Goal: Navigation & Orientation: Understand site structure

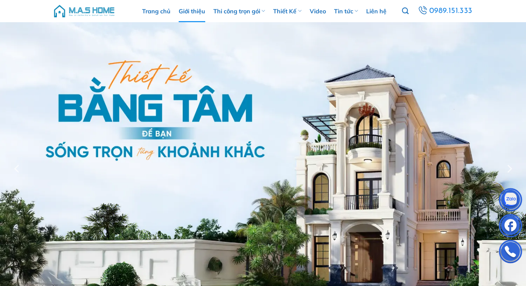
click at [188, 10] on link "Giới thiệu" at bounding box center [192, 11] width 27 height 22
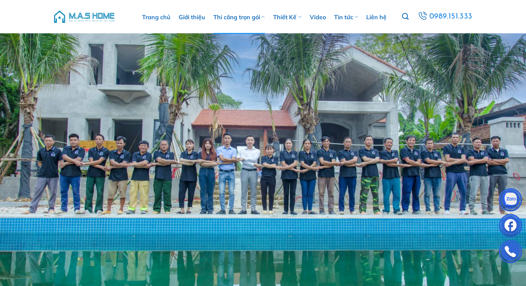
click at [229, 18] on link "Thi công trọn gói" at bounding box center [239, 17] width 52 height 34
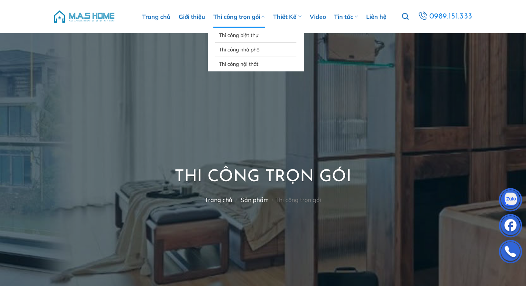
click at [233, 17] on link "Thi công trọn gói" at bounding box center [239, 17] width 52 height 22
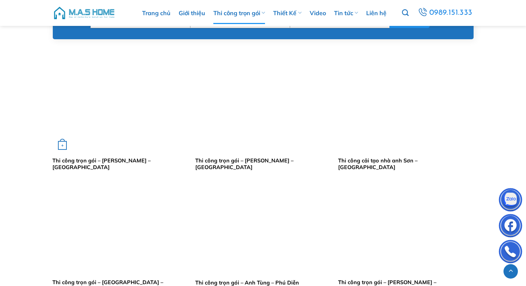
scroll to position [443, 0]
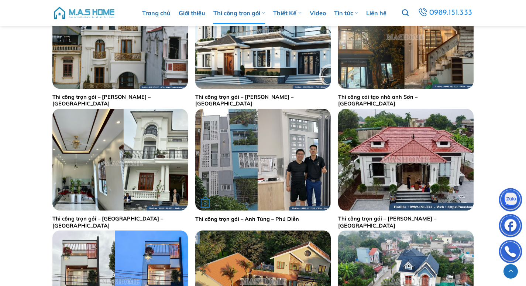
click at [271, 150] on img "Thi công trọn gói - Anh Tùng - Phú Diễn" at bounding box center [263, 160] width 136 height 102
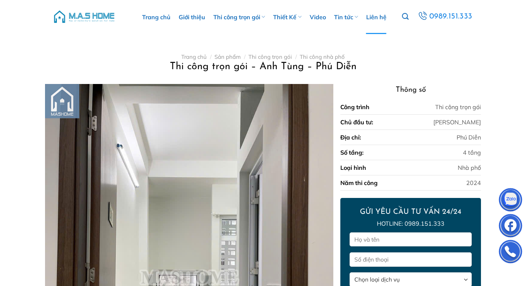
click at [380, 18] on link "Liên hệ" at bounding box center [376, 17] width 20 height 34
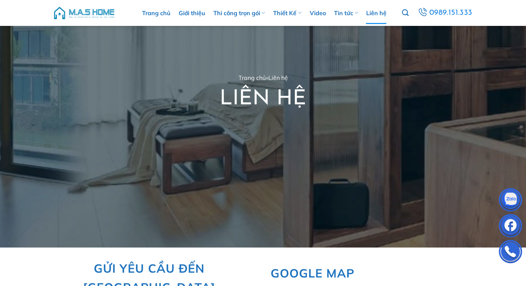
scroll to position [74, 0]
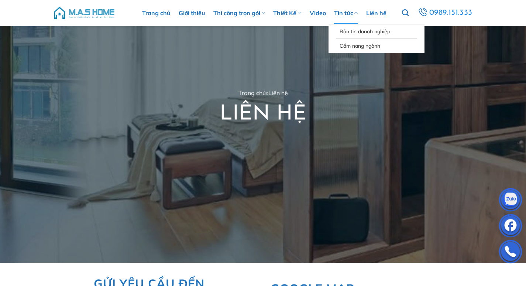
click at [348, 10] on link "Tin tức" at bounding box center [346, 13] width 24 height 22
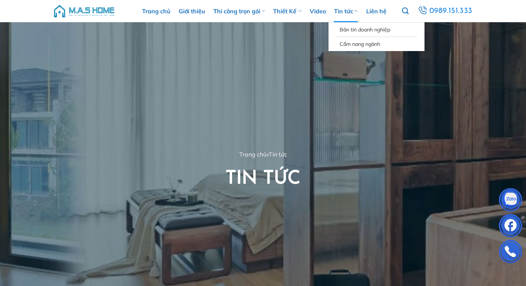
click at [338, 13] on link "Tin tức" at bounding box center [346, 11] width 24 height 22
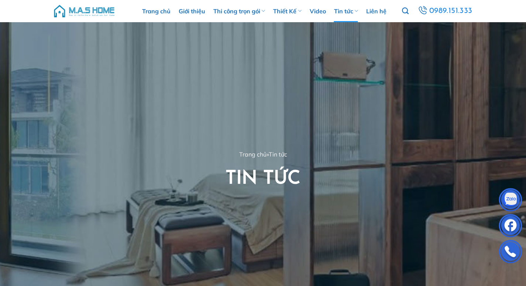
click at [319, 13] on link "Video" at bounding box center [318, 11] width 16 height 22
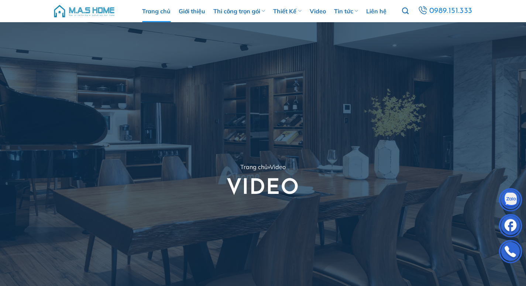
click at [148, 11] on link "Trang chủ" at bounding box center [156, 11] width 28 height 22
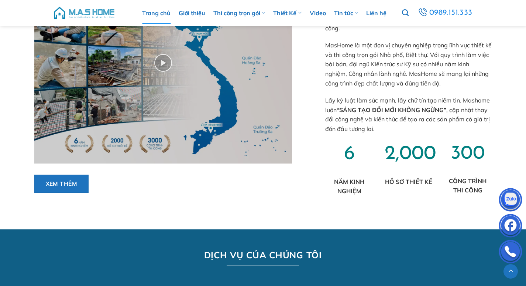
scroll to position [222, 0]
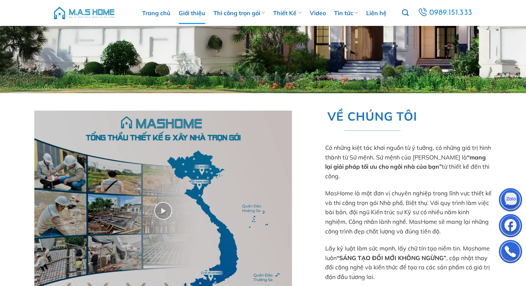
click at [193, 17] on link "Giới thiệu" at bounding box center [192, 13] width 27 height 22
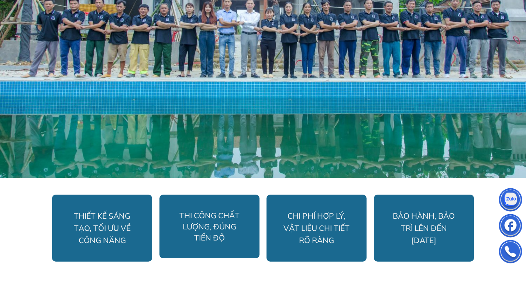
scroll to position [295, 0]
